Goal: Task Accomplishment & Management: Complete application form

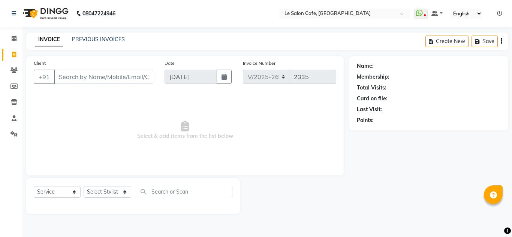
select select "594"
select select "service"
click at [125, 193] on select "Select Stylist [PERSON_NAME] [PERSON_NAME] Kadam [PERSON_NAME] Front Desk [PERS…" at bounding box center [108, 192] width 48 height 12
select select "8340"
click at [84, 186] on select "Select Stylist [PERSON_NAME] [PERSON_NAME] Kadam [PERSON_NAME] Front Desk [PERS…" at bounding box center [108, 192] width 48 height 12
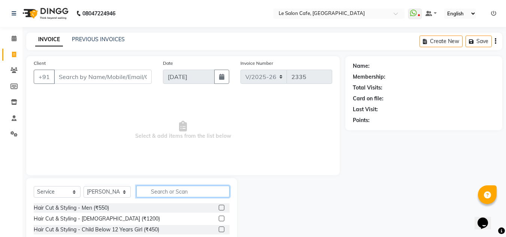
click at [160, 193] on input "text" at bounding box center [182, 192] width 93 height 12
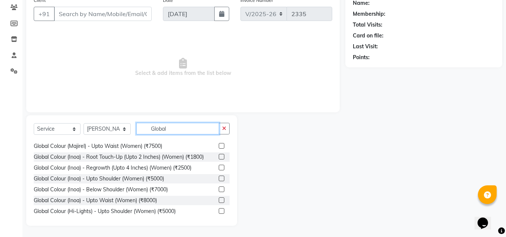
scroll to position [112, 0]
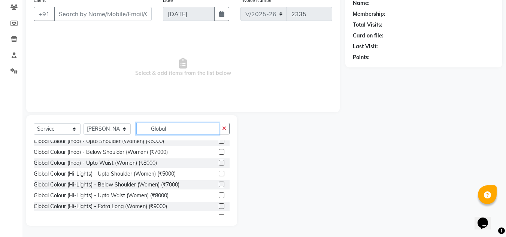
type input "Global"
click at [219, 155] on label at bounding box center [222, 152] width 6 height 6
click at [219, 155] on input "checkbox" at bounding box center [221, 152] width 5 height 5
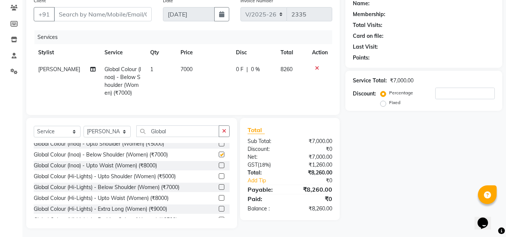
checkbox input "false"
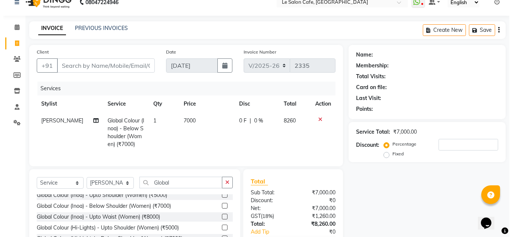
scroll to position [0, 0]
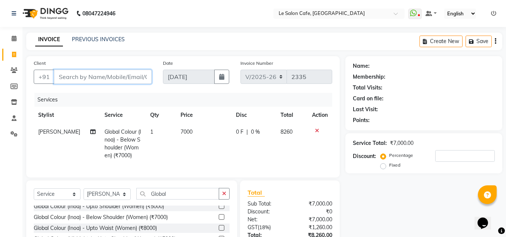
click at [91, 77] on input "Client" at bounding box center [103, 77] width 98 height 14
type input "P"
type input "0"
type input "P"
click at [99, 76] on input "Client" at bounding box center [103, 77] width 98 height 14
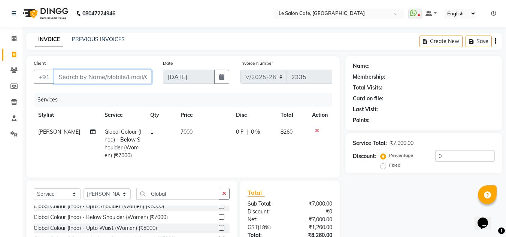
paste input "Payal Hinge"
type input "Payal Hinge"
click at [132, 76] on span "Add Client" at bounding box center [133, 76] width 30 height 7
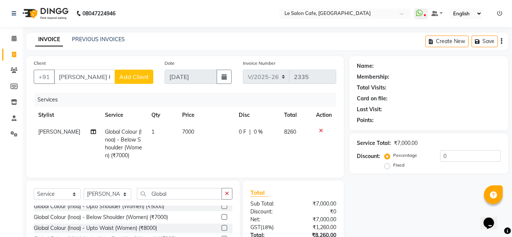
select select "22"
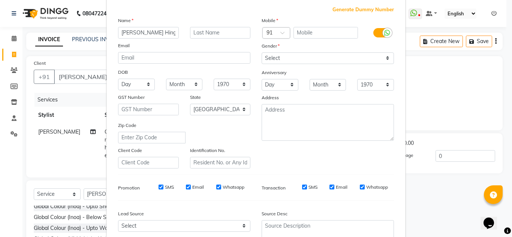
scroll to position [109, 0]
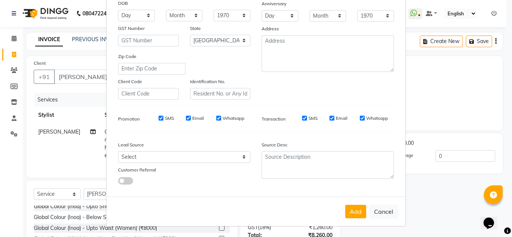
click at [425, 76] on ngb-modal-window "Add Client Generate Dummy Number Name Payal Hinge Email DOB Day 01 02 03 04 05 …" at bounding box center [256, 118] width 512 height 237
drag, startPoint x: 374, startPoint y: 211, endPoint x: 371, endPoint y: 206, distance: 5.4
click at [375, 211] on button "Cancel" at bounding box center [383, 212] width 29 height 14
select select
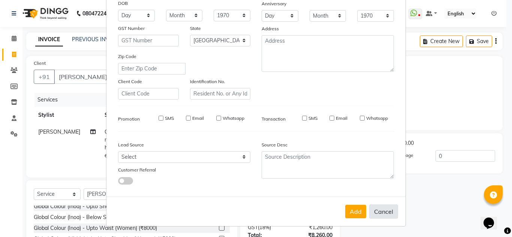
select select
select select "null"
select select
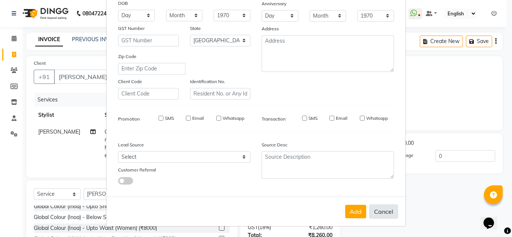
select select
checkbox input "false"
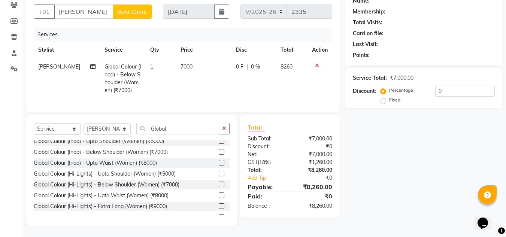
scroll to position [71, 0]
click at [466, 165] on div "Name: Membership: Total Visits: Card on file: Last Visit: Points: Service Total…" at bounding box center [427, 108] width 163 height 235
click at [470, 86] on input "0" at bounding box center [465, 91] width 60 height 12
type input "2"
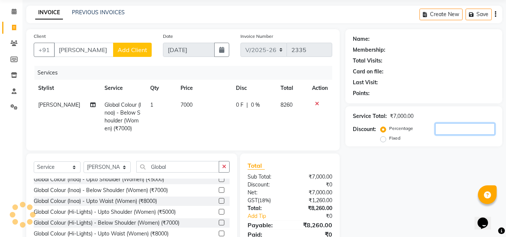
scroll to position [0, 0]
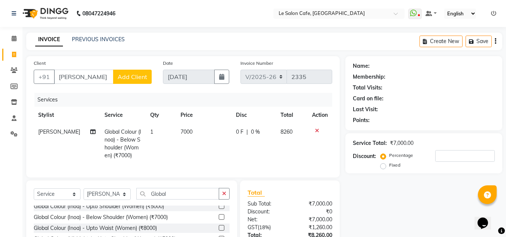
click at [317, 132] on icon at bounding box center [317, 130] width 4 height 5
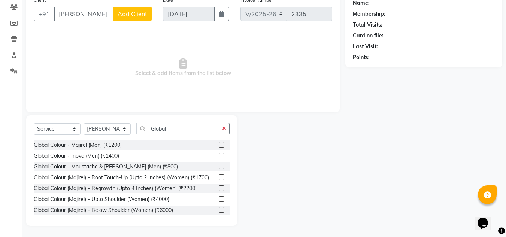
click at [181, 119] on div "Select Service Product Membership Package Voucher Prepaid Gift Card Select Styl…" at bounding box center [131, 170] width 211 height 111
click at [179, 127] on input "Global" at bounding box center [177, 129] width 83 height 12
click at [179, 130] on input "Global" at bounding box center [177, 129] width 83 height 12
click at [178, 127] on input "Global" at bounding box center [177, 129] width 83 height 12
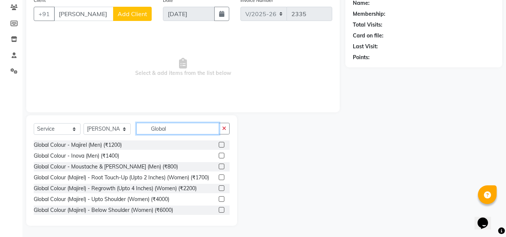
click at [167, 129] on input "Global" at bounding box center [177, 129] width 83 height 12
drag, startPoint x: 167, startPoint y: 129, endPoint x: 144, endPoint y: 129, distance: 23.6
click at [144, 129] on input "Global" at bounding box center [177, 129] width 83 height 12
click at [168, 127] on input "Global" at bounding box center [177, 129] width 83 height 12
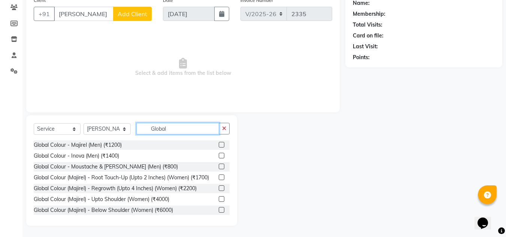
click at [168, 127] on input "Global" at bounding box center [177, 129] width 83 height 12
drag, startPoint x: 168, startPoint y: 127, endPoint x: 139, endPoint y: 123, distance: 29.6
click at [139, 123] on div "Select Service Product Membership Package Voucher Prepaid Gift Card Select Styl…" at bounding box center [131, 170] width 211 height 111
drag, startPoint x: 148, startPoint y: 127, endPoint x: 176, endPoint y: 130, distance: 28.2
click at [176, 130] on input "Global" at bounding box center [177, 129] width 83 height 12
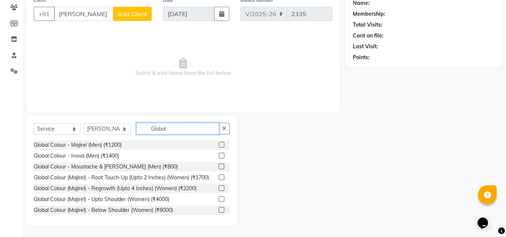
click at [177, 127] on input "Global" at bounding box center [177, 129] width 83 height 12
drag, startPoint x: 177, startPoint y: 127, endPoint x: 144, endPoint y: 129, distance: 33.0
click at [144, 129] on input "Global" at bounding box center [177, 129] width 83 height 12
click at [197, 130] on input "Global" at bounding box center [177, 129] width 83 height 12
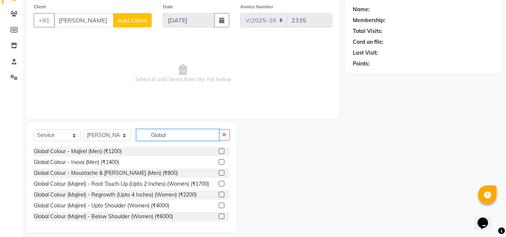
scroll to position [63, 0]
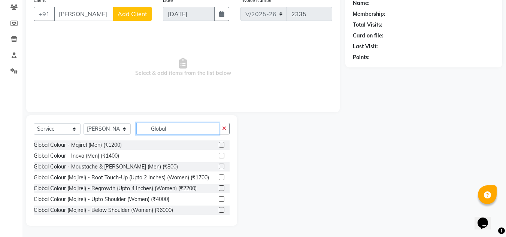
drag, startPoint x: 150, startPoint y: 128, endPoint x: 182, endPoint y: 125, distance: 31.6
click at [182, 125] on input "Global" at bounding box center [177, 129] width 83 height 12
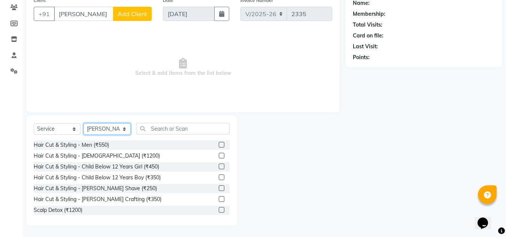
click at [123, 128] on select "Select Stylist Amandeep Kaur Kalsi Aniket Kadam Faim Alvi Front Desk Muskan Kha…" at bounding box center [107, 129] width 47 height 12
click at [84, 123] on select "Select Stylist Amandeep Kaur Kalsi Aniket Kadam Faim Alvi Front Desk Muskan Kha…" at bounding box center [107, 129] width 47 height 12
click at [170, 127] on input "text" at bounding box center [182, 129] width 93 height 12
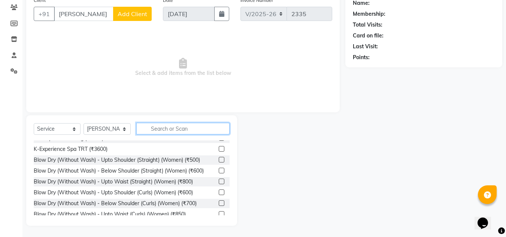
scroll to position [475, 0]
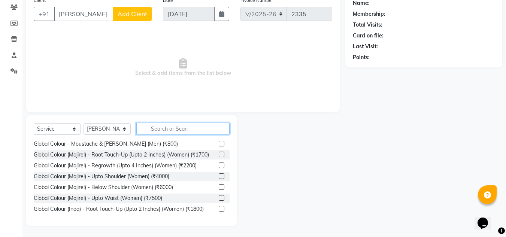
click at [161, 130] on input "text" at bounding box center [182, 129] width 93 height 12
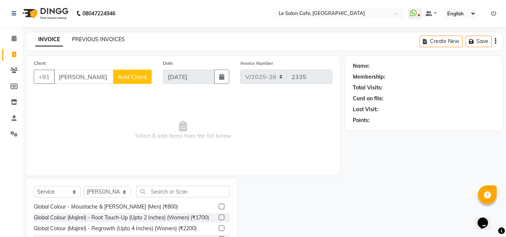
click at [98, 38] on link "PREVIOUS INVOICES" at bounding box center [98, 39] width 53 height 7
click at [108, 75] on input "Payal Hinge" at bounding box center [84, 77] width 60 height 14
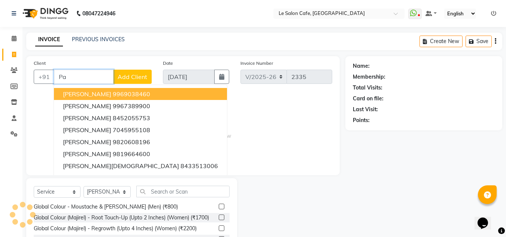
type input "P"
click at [83, 79] on input "[PERSON_NAME]" at bounding box center [84, 77] width 60 height 14
type input "P"
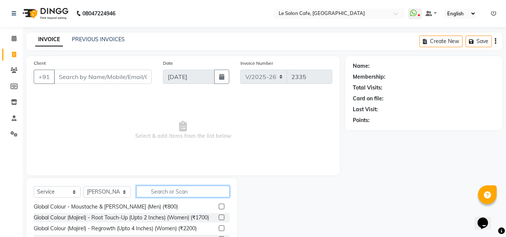
click at [187, 192] on input "text" at bounding box center [182, 192] width 93 height 12
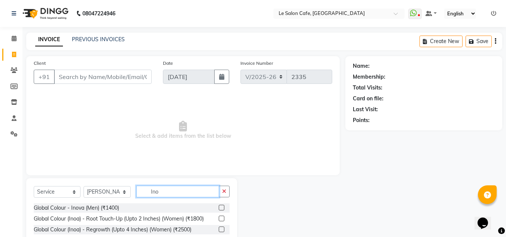
type input "Ino"
click at [221, 217] on label at bounding box center [222, 219] width 6 height 6
click at [221, 217] on input "checkbox" at bounding box center [221, 219] width 5 height 5
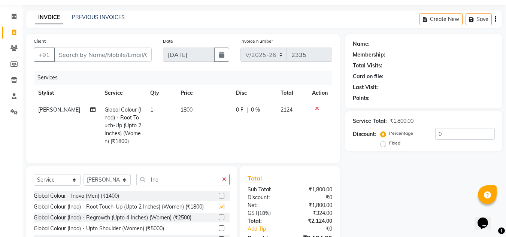
checkbox input "false"
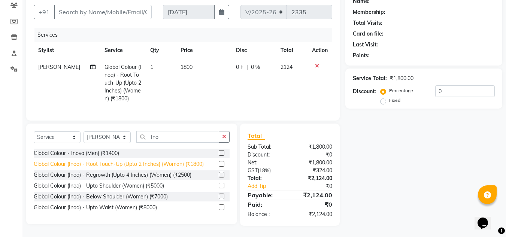
scroll to position [70, 0]
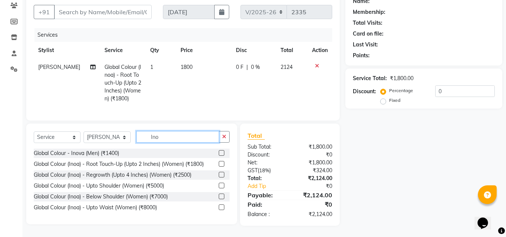
click at [180, 137] on input "Ino" at bounding box center [177, 137] width 83 height 12
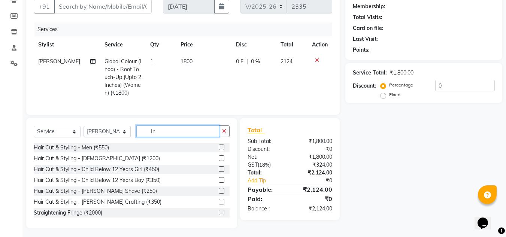
type input "I"
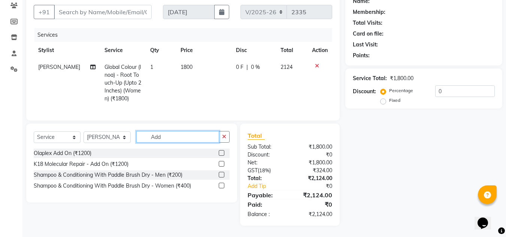
type input "Add"
click at [221, 151] on label at bounding box center [222, 153] width 6 height 6
click at [221, 151] on input "checkbox" at bounding box center [221, 153] width 5 height 5
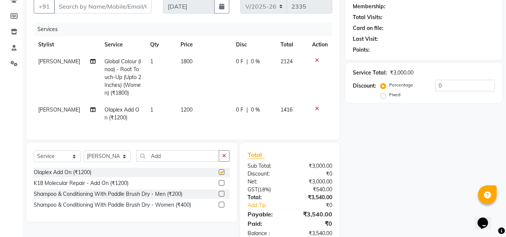
checkbox input "false"
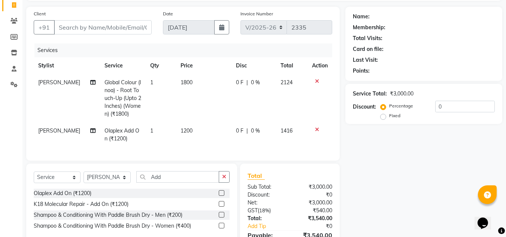
scroll to position [33, 0]
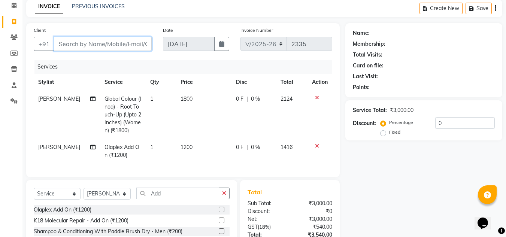
click at [92, 42] on input "Client" at bounding box center [103, 44] width 98 height 14
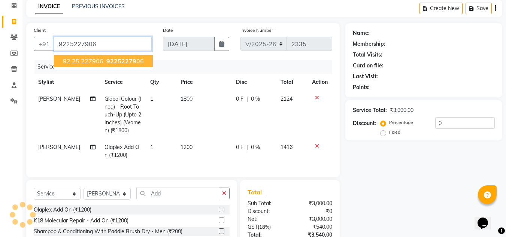
type input "9225227906"
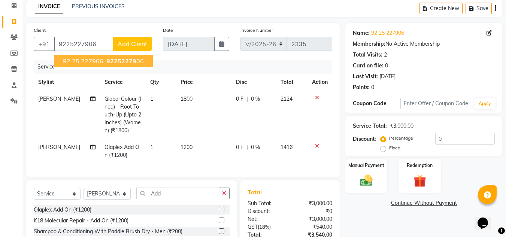
click at [97, 58] on span "92 25 227906" at bounding box center [83, 60] width 40 height 7
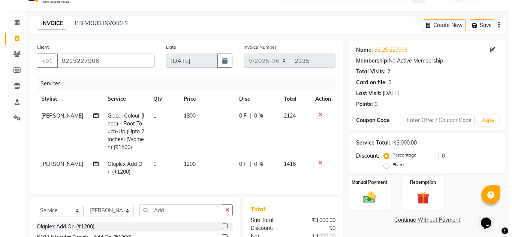
scroll to position [0, 0]
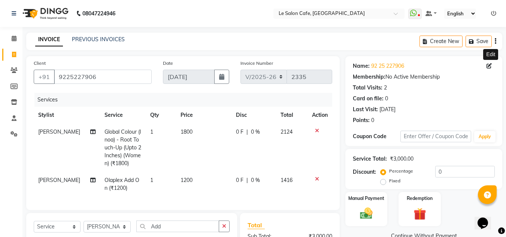
click at [490, 66] on icon at bounding box center [489, 65] width 5 height 5
select select "22"
select select "female"
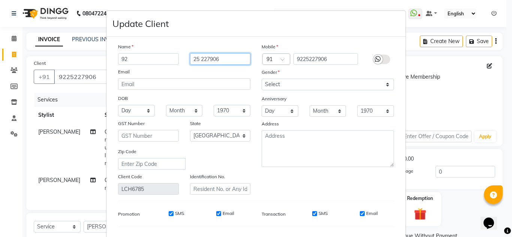
click at [236, 60] on input "25 227906" at bounding box center [220, 59] width 61 height 12
type input "2"
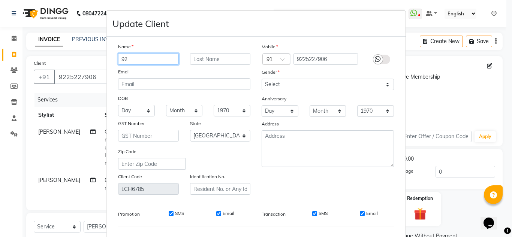
click at [134, 63] on input "92" at bounding box center [148, 59] width 61 height 12
type input "9"
click at [136, 62] on input "text" at bounding box center [148, 59] width 61 height 12
type input "O"
type input "[PERSON_NAME]"
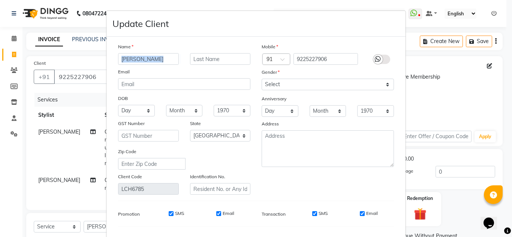
click at [202, 54] on div "Name Payal Email DOB Day 01 02 03 04 05 06 07 08 09 10 11 12 13 14 15 16 17 18 …" at bounding box center [184, 119] width 144 height 152
click at [198, 62] on input "text" at bounding box center [220, 59] width 61 height 12
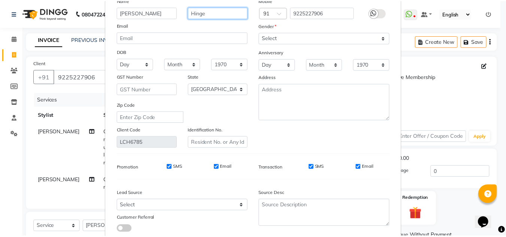
scroll to position [95, 0]
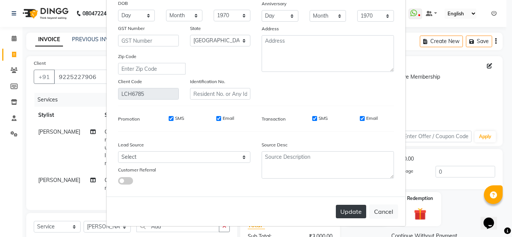
type input "Hinge"
click at [343, 209] on button "Update" at bounding box center [351, 211] width 30 height 13
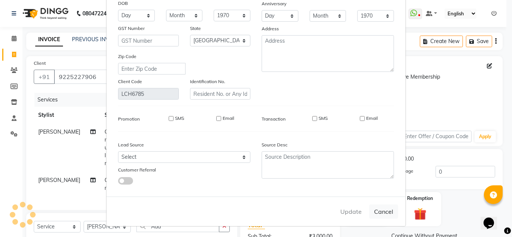
select select
select select "null"
select select
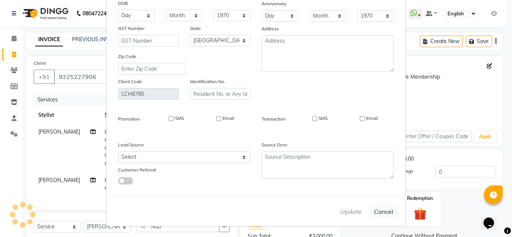
select select
checkbox input "false"
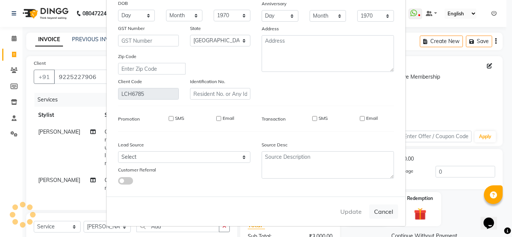
checkbox input "false"
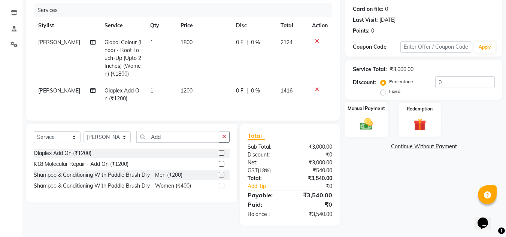
click at [358, 117] on img at bounding box center [366, 124] width 21 height 15
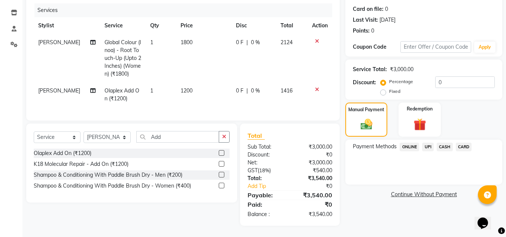
click at [467, 143] on span "CARD" at bounding box center [464, 147] width 16 height 9
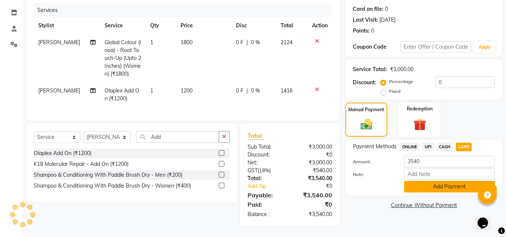
click at [435, 181] on button "Add Payment" at bounding box center [449, 187] width 91 height 12
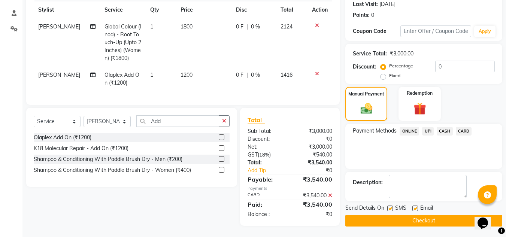
scroll to position [111, 0]
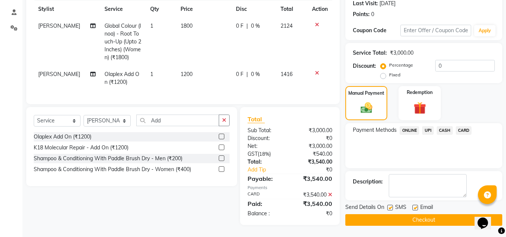
click at [413, 206] on div at bounding box center [415, 209] width 5 height 8
click at [414, 205] on label at bounding box center [416, 208] width 6 height 6
click at [414, 206] on input "checkbox" at bounding box center [415, 208] width 5 height 5
checkbox input "false"
click at [411, 214] on button "Checkout" at bounding box center [424, 220] width 157 height 12
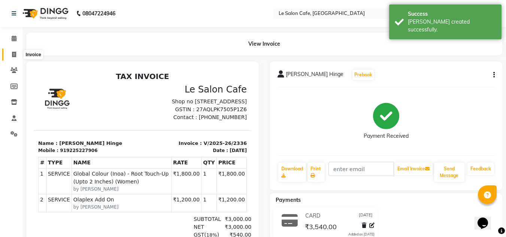
click at [16, 55] on span at bounding box center [13, 55] width 13 height 9
select select "service"
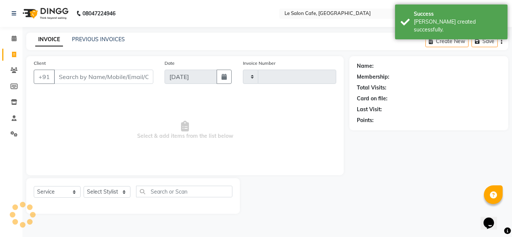
type input "2337"
select select "594"
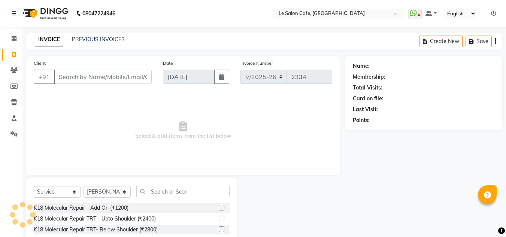
select select "594"
select select "service"
select select "13306"
drag, startPoint x: 159, startPoint y: 189, endPoint x: 162, endPoint y: 188, distance: 3.9
click at [159, 188] on input "text" at bounding box center [182, 192] width 93 height 12
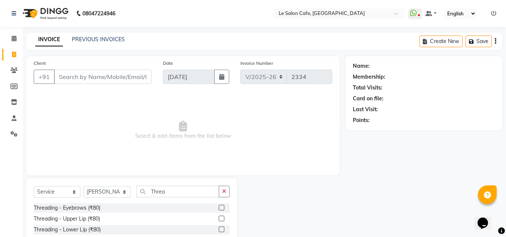
scroll to position [63, 0]
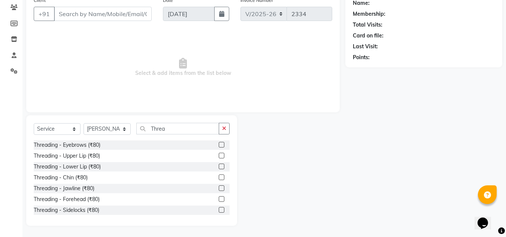
type input "Threa"
click at [219, 155] on label at bounding box center [222, 156] width 6 height 6
click at [219, 155] on input "checkbox" at bounding box center [221, 156] width 5 height 5
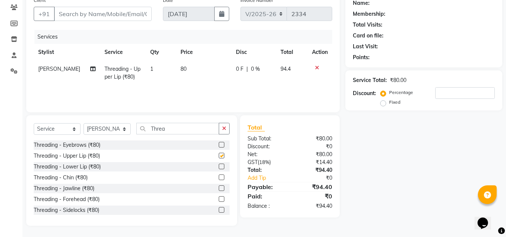
checkbox input "false"
click at [182, 130] on input "Threa" at bounding box center [177, 129] width 83 height 12
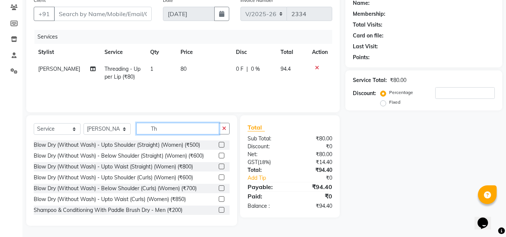
type input "T"
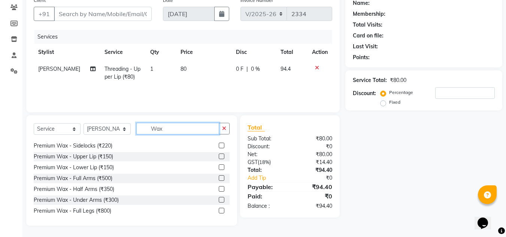
scroll to position [262, 0]
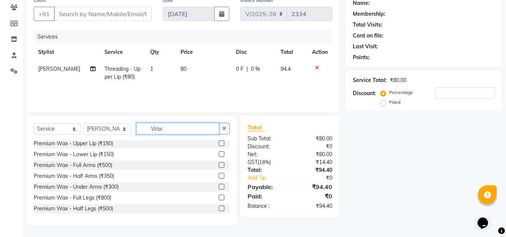
click at [176, 125] on input "Wax" at bounding box center [177, 129] width 83 height 12
type input "W"
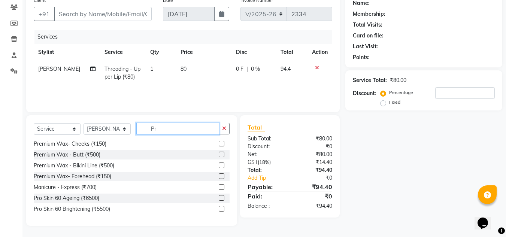
scroll to position [0, 0]
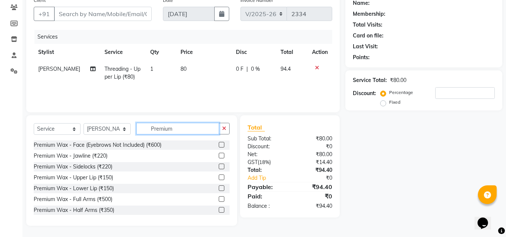
click at [182, 130] on input "Premium" at bounding box center [177, 129] width 83 height 12
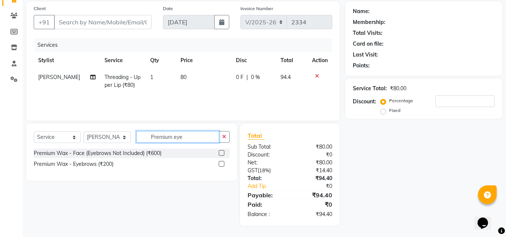
type input "Premium eye"
click at [223, 162] on label at bounding box center [222, 164] width 6 height 6
click at [223, 162] on input "checkbox" at bounding box center [221, 164] width 5 height 5
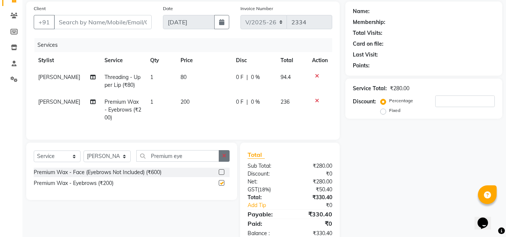
checkbox input "false"
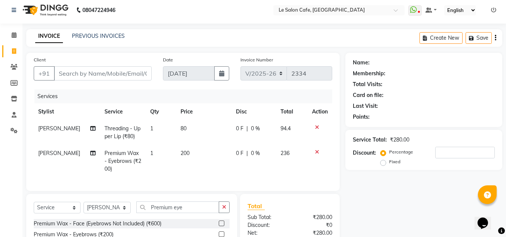
scroll to position [0, 0]
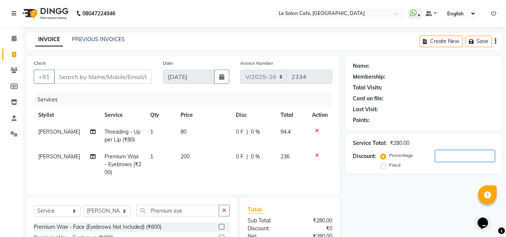
drag, startPoint x: 471, startPoint y: 156, endPoint x: 453, endPoint y: 156, distance: 17.6
click at [471, 156] on input "number" at bounding box center [465, 156] width 60 height 12
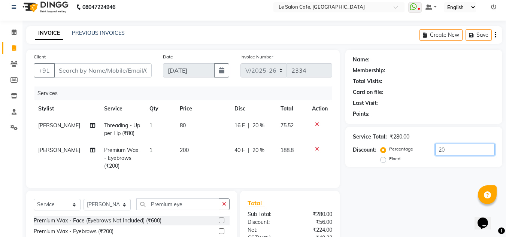
scroll to position [4, 0]
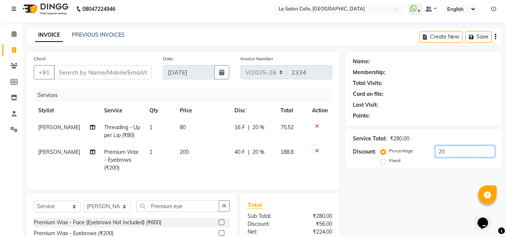
type input "20"
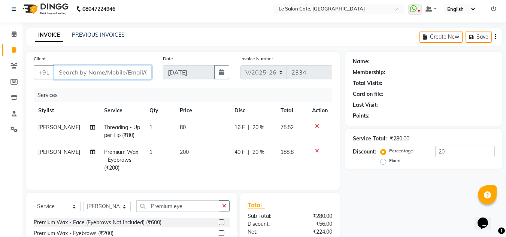
click at [114, 65] on input "Client" at bounding box center [103, 72] width 98 height 14
type input "K"
type input "0"
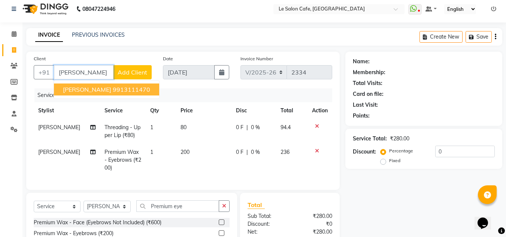
click at [85, 91] on span "[PERSON_NAME]" at bounding box center [87, 89] width 48 height 7
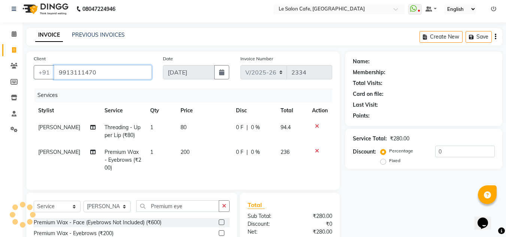
type input "9913111470"
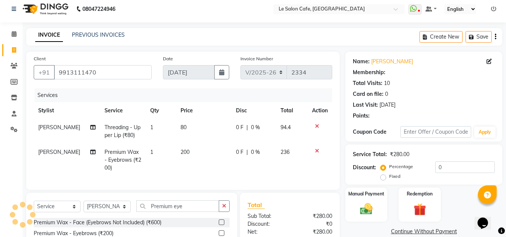
select select "1: Object"
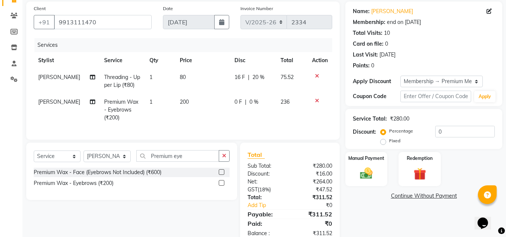
scroll to position [79, 0]
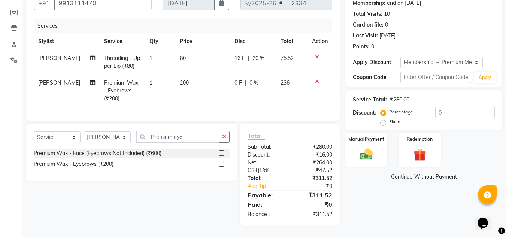
click at [245, 79] on div "0 F | 0 %" at bounding box center [253, 83] width 37 height 8
select select "13306"
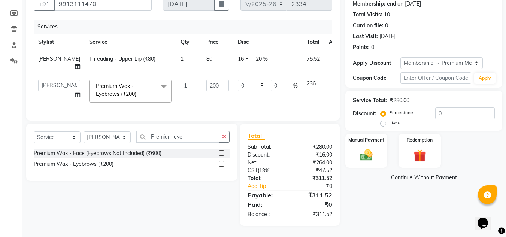
scroll to position [79, 0]
click at [271, 80] on input "0" at bounding box center [282, 86] width 22 height 12
type input "20"
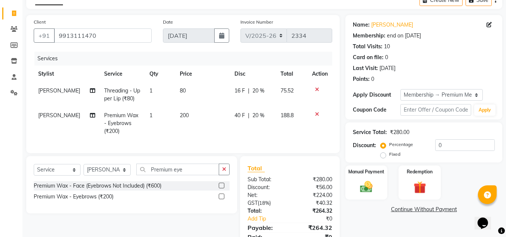
scroll to position [79, 0]
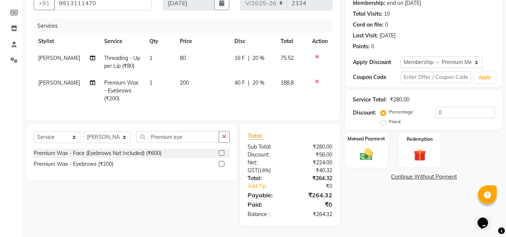
click at [363, 153] on img at bounding box center [366, 154] width 21 height 15
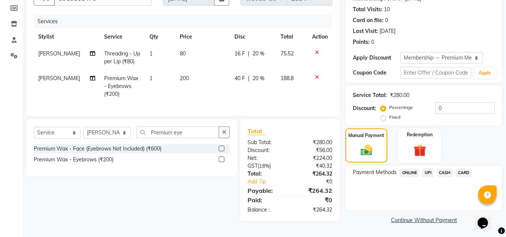
click at [425, 169] on span "UPI" at bounding box center [428, 173] width 12 height 9
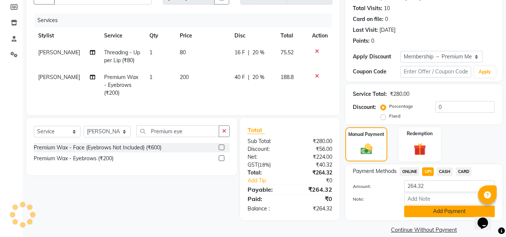
click at [430, 208] on button "Add Payment" at bounding box center [449, 212] width 91 height 12
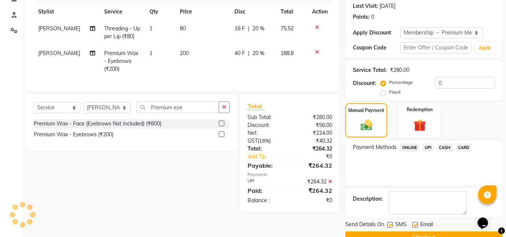
scroll to position [121, 0]
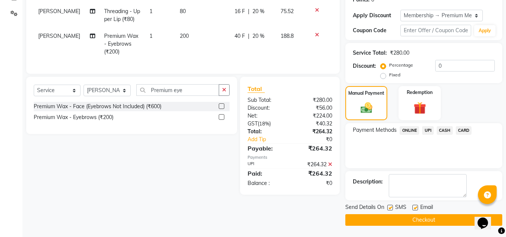
click at [417, 206] on label at bounding box center [416, 208] width 6 height 6
click at [417, 206] on input "checkbox" at bounding box center [415, 208] width 5 height 5
checkbox input "false"
click at [418, 224] on button "Checkout" at bounding box center [424, 220] width 157 height 12
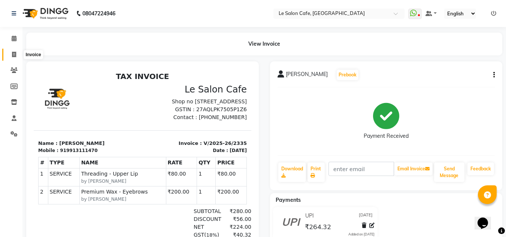
click at [14, 51] on span at bounding box center [13, 55] width 13 height 9
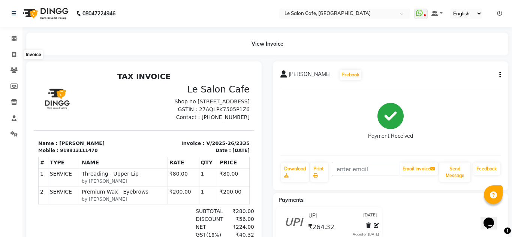
select select "594"
select select "service"
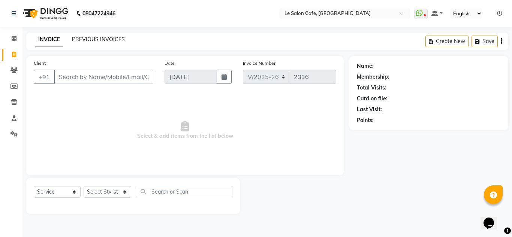
click at [101, 37] on link "PREVIOUS INVOICES" at bounding box center [98, 39] width 53 height 7
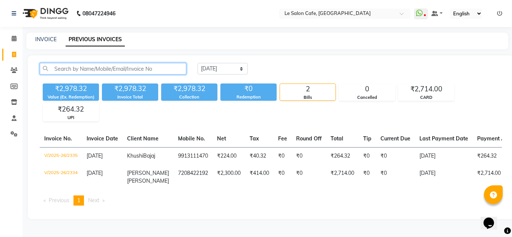
click at [93, 66] on input "text" at bounding box center [113, 69] width 147 height 12
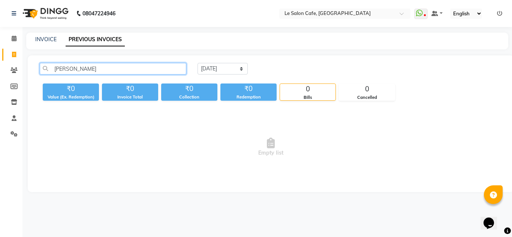
type input "[PERSON_NAME]"
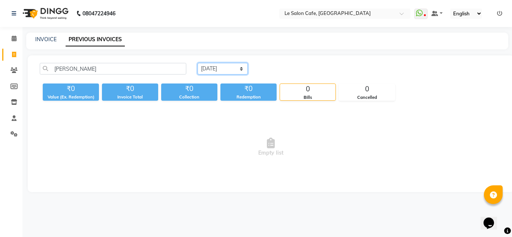
click at [244, 71] on select "[DATE] [DATE] Custom Range" at bounding box center [222, 69] width 50 height 12
select select "[DATE]"
click at [197, 63] on select "[DATE] [DATE] Custom Range" at bounding box center [222, 69] width 50 height 12
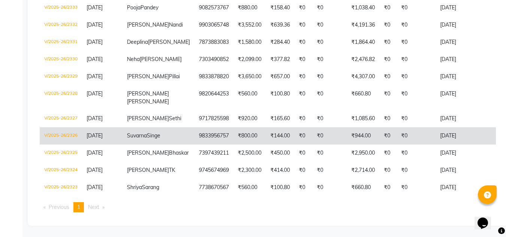
scroll to position [187, 0]
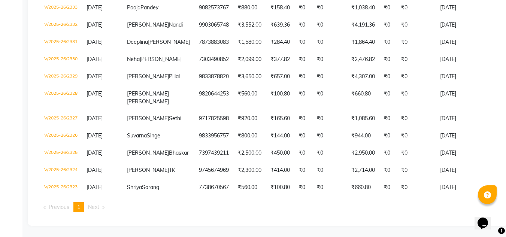
click at [78, 212] on li "You're on page 1" at bounding box center [78, 207] width 10 height 10
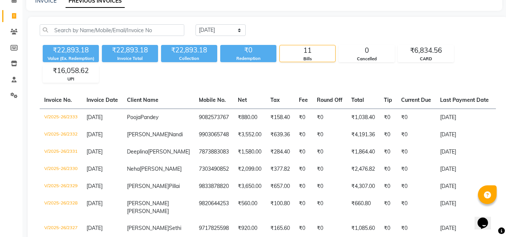
scroll to position [37, 0]
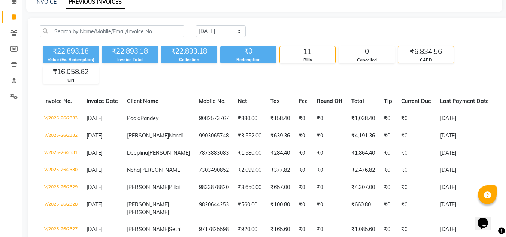
click at [431, 53] on div "₹6,834.56" at bounding box center [425, 51] width 55 height 10
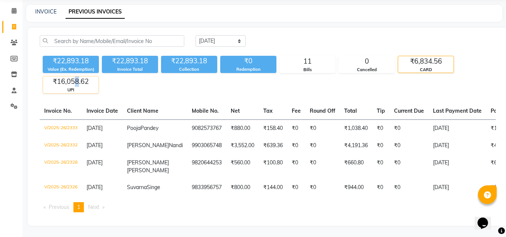
click at [77, 77] on div "₹16,058.62" at bounding box center [70, 81] width 55 height 10
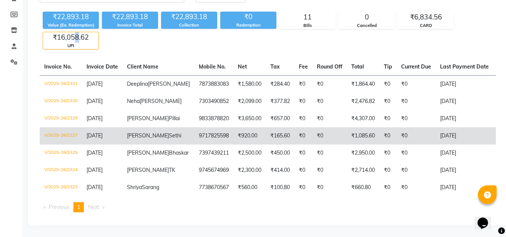
scroll to position [108, 0]
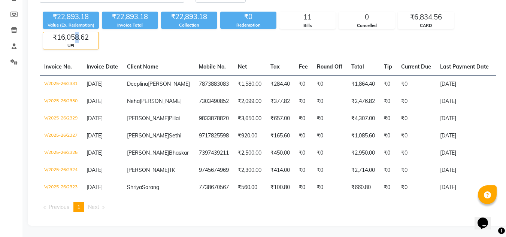
click at [80, 207] on span "1" at bounding box center [78, 207] width 3 height 7
click at [84, 206] on li "You're on page 1" at bounding box center [78, 207] width 10 height 10
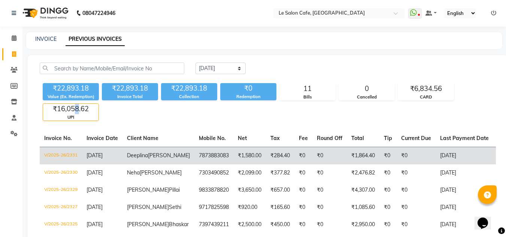
scroll to position [0, 0]
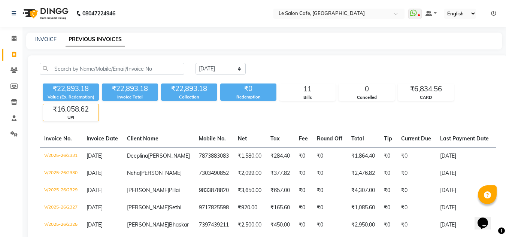
click at [68, 88] on div "₹22,893.18" at bounding box center [71, 89] width 56 height 10
click at [150, 129] on div "[DATE] [DATE] Custom Range ₹22,893.18 Value (Ex. Redemption) ₹22,893.18 Invoice…" at bounding box center [268, 176] width 480 height 242
click at [50, 41] on link "INVOICE" at bounding box center [45, 39] width 21 height 7
select select "service"
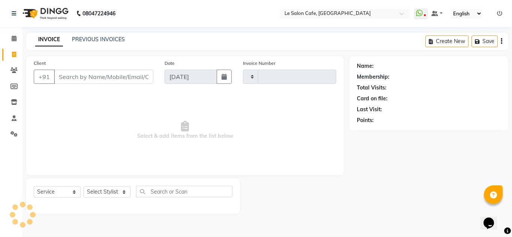
type input "2336"
select select "594"
click at [93, 39] on link "PREVIOUS INVOICES" at bounding box center [98, 39] width 53 height 7
